Goal: Check status: Check status

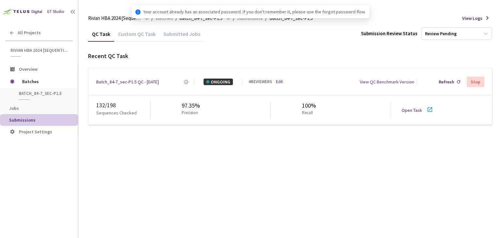
click at [415, 111] on link "Open Task" at bounding box center [411, 110] width 21 height 6
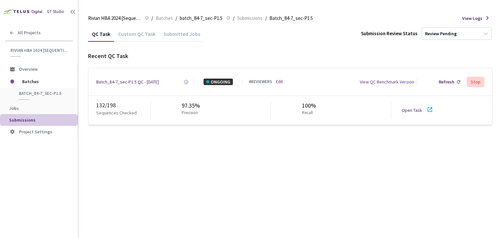
click at [137, 78] on div "Batch_84-7_sec-P1.5 QC - [DATE] Created at [DATE] 3:07 PM GMT+2 Created by [PER…" at bounding box center [290, 81] width 404 height 27
click at [138, 82] on div "Batch_84-7_sec-P1.5 QC - [DATE]" at bounding box center [127, 82] width 63 height 7
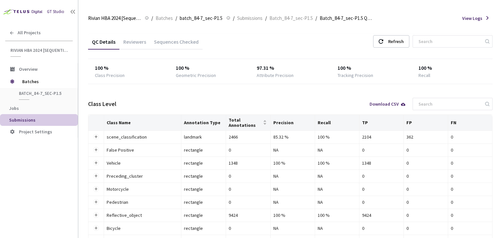
click at [177, 41] on div "Sequences Checked" at bounding box center [176, 43] width 52 height 11
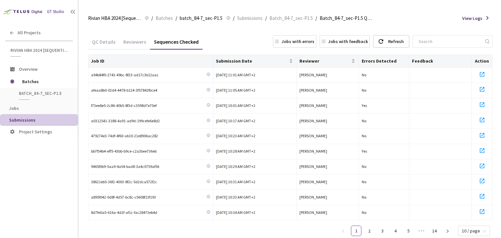
click at [134, 43] on div "Reviewers" at bounding box center [134, 43] width 31 height 11
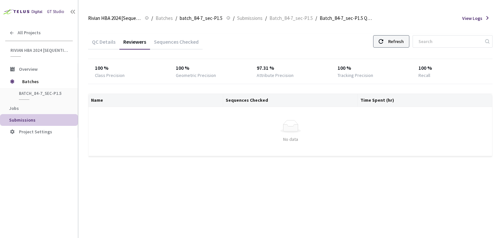
click at [404, 44] on div "Refresh" at bounding box center [396, 42] width 16 height 12
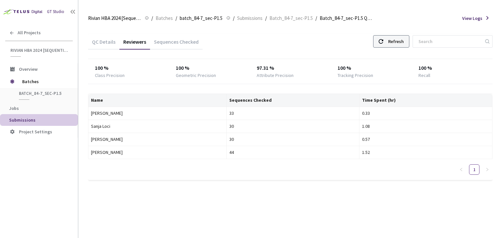
click at [400, 41] on div "Refresh" at bounding box center [396, 42] width 16 height 12
click at [400, 40] on div "Refresh" at bounding box center [396, 42] width 16 height 12
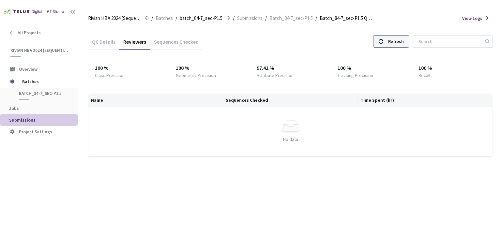
click at [391, 43] on div "Refresh" at bounding box center [391, 41] width 36 height 12
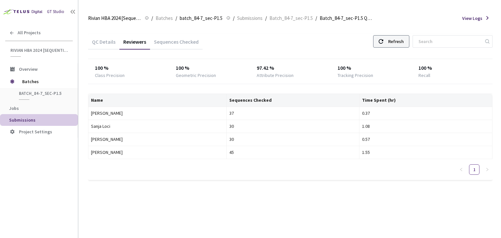
click at [401, 44] on div "Refresh" at bounding box center [396, 42] width 16 height 12
click at [396, 41] on div "Refresh" at bounding box center [391, 41] width 36 height 12
click at [403, 45] on div "Refresh" at bounding box center [396, 42] width 16 height 12
click at [394, 46] on div "Refresh" at bounding box center [391, 41] width 36 height 12
click at [400, 45] on div "Refresh" at bounding box center [396, 42] width 16 height 12
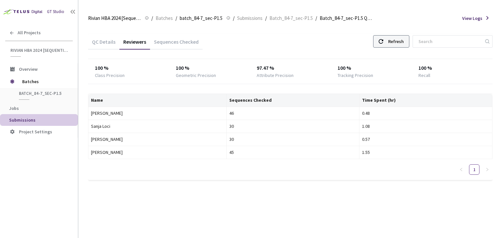
click at [400, 43] on div "Refresh" at bounding box center [396, 42] width 16 height 12
click at [403, 40] on div "Refresh" at bounding box center [396, 42] width 16 height 12
click at [403, 41] on div "Refresh" at bounding box center [396, 42] width 16 height 12
click at [393, 38] on div "Refresh" at bounding box center [391, 41] width 36 height 12
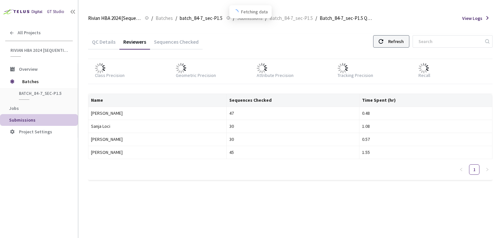
click at [393, 38] on div "Refresh" at bounding box center [391, 41] width 36 height 12
click at [383, 41] on use at bounding box center [381, 41] width 5 height 5
drag, startPoint x: 387, startPoint y: 41, endPoint x: 386, endPoint y: 45, distance: 3.4
click at [386, 45] on div "Refresh" at bounding box center [391, 41] width 36 height 12
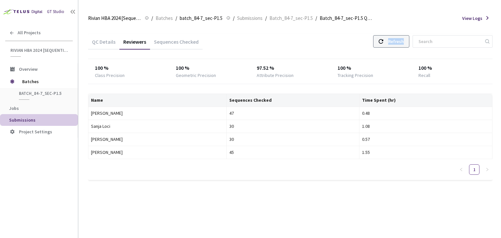
click at [386, 45] on div "Refresh" at bounding box center [391, 41] width 36 height 12
